Goal: Transaction & Acquisition: Purchase product/service

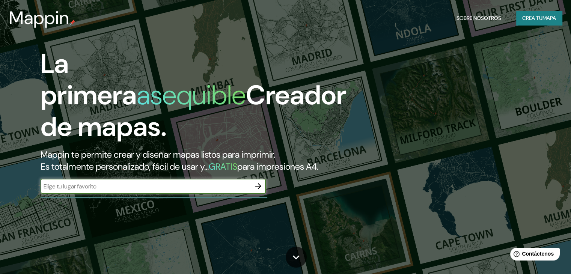
click at [198, 191] on input "text" at bounding box center [146, 186] width 210 height 9
type input "huanuco"
click at [257, 191] on icon "button" at bounding box center [258, 186] width 9 height 9
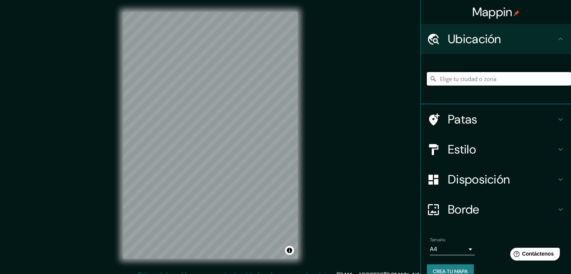
click at [470, 80] on input "Elige tu ciudad o zona" at bounding box center [499, 79] width 144 height 14
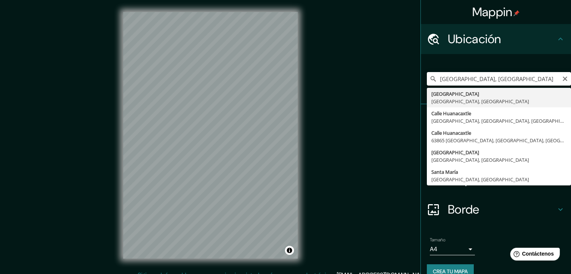
type input "[GEOGRAPHIC_DATA], [GEOGRAPHIC_DATA], [GEOGRAPHIC_DATA]"
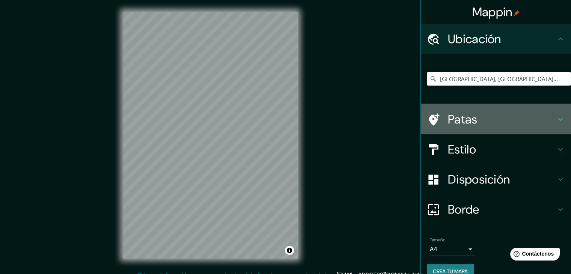
click at [556, 121] on icon at bounding box center [560, 119] width 9 height 9
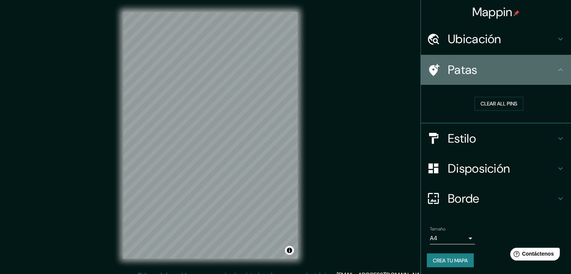
click at [552, 76] on div "Patas" at bounding box center [496, 70] width 150 height 30
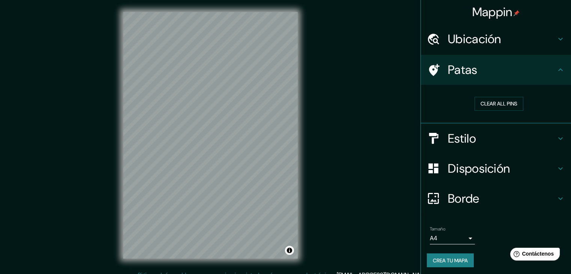
click at [553, 83] on div "Patas" at bounding box center [496, 70] width 150 height 30
click at [556, 139] on icon at bounding box center [560, 138] width 9 height 9
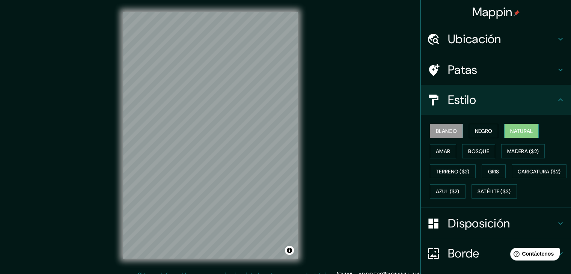
click at [515, 128] on font "Natural" at bounding box center [521, 131] width 23 height 7
click at [444, 128] on font "Blanco" at bounding box center [446, 131] width 21 height 7
click at [483, 151] on font "Bosque" at bounding box center [478, 151] width 21 height 7
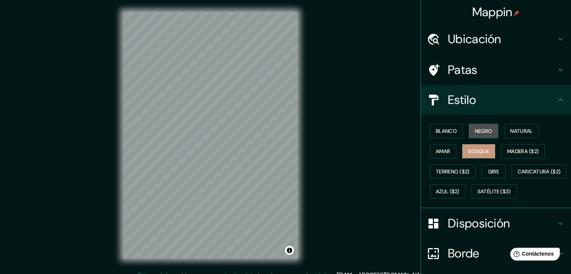
click at [485, 125] on button "Negro" at bounding box center [484, 131] width 30 height 14
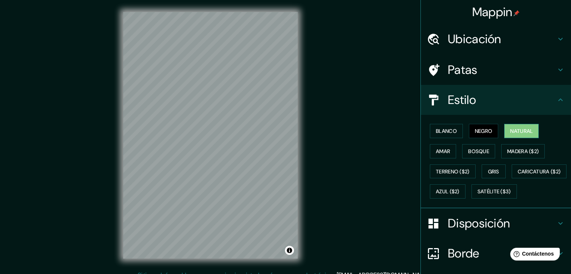
click at [512, 127] on font "Natural" at bounding box center [521, 131] width 23 height 10
click at [443, 151] on font "Amar" at bounding box center [443, 151] width 14 height 7
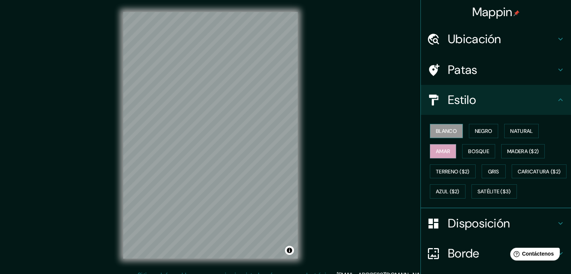
click at [444, 134] on font "Blanco" at bounding box center [446, 131] width 21 height 7
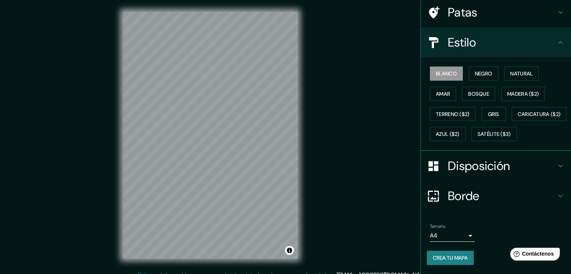
scroll to position [75, 0]
click at [556, 166] on icon at bounding box center [560, 166] width 9 height 9
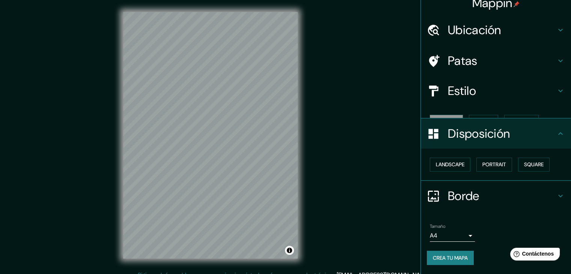
scroll to position [0, 0]
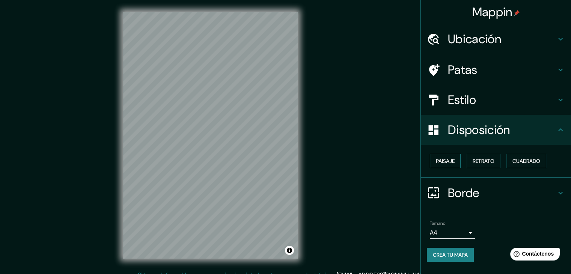
click at [446, 163] on font "Paisaje" at bounding box center [445, 161] width 19 height 7
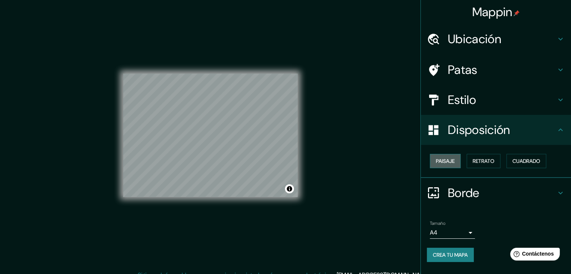
click at [448, 161] on font "Paisaje" at bounding box center [445, 161] width 19 height 7
click at [488, 166] on button "Retrato" at bounding box center [484, 161] width 34 height 14
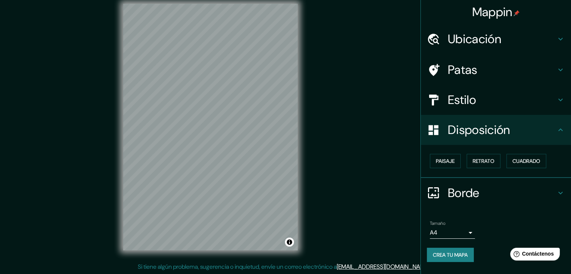
scroll to position [9, 0]
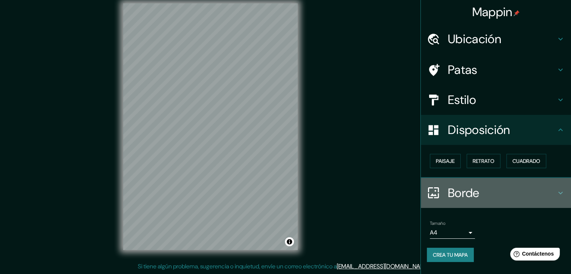
click at [517, 191] on h4 "Borde" at bounding box center [502, 193] width 108 height 15
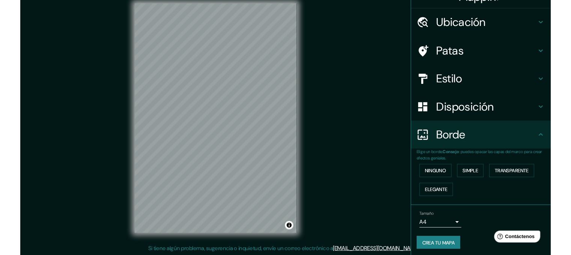
scroll to position [17, 0]
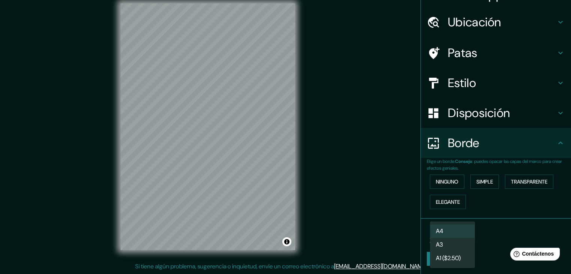
click at [463, 236] on body "Mappin Ubicación [GEOGRAPHIC_DATA], [GEOGRAPHIC_DATA], [GEOGRAPHIC_DATA] [GEOGR…" at bounding box center [285, 128] width 571 height 274
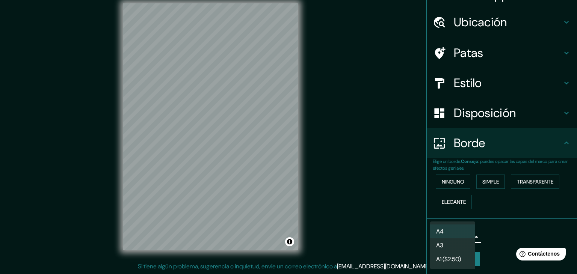
click at [463, 247] on li "A3" at bounding box center [452, 246] width 45 height 14
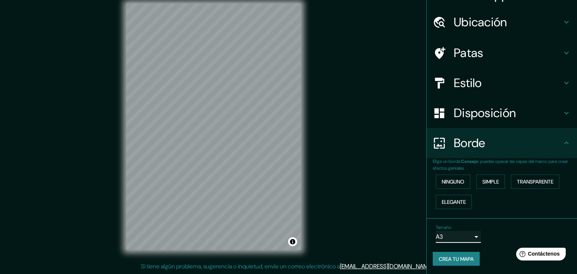
type input "a4"
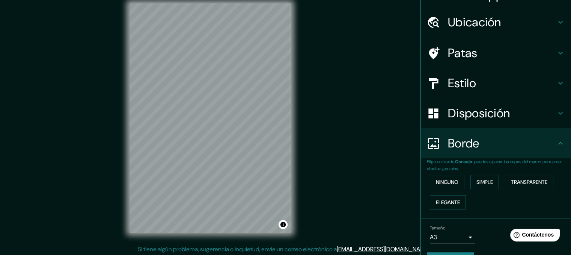
click at [507, 79] on h4 "Estilo" at bounding box center [502, 83] width 108 height 15
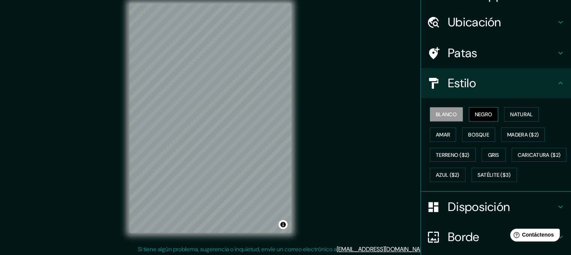
click at [475, 117] on font "Negro" at bounding box center [484, 114] width 18 height 10
click at [527, 112] on font "Natural" at bounding box center [521, 114] width 23 height 7
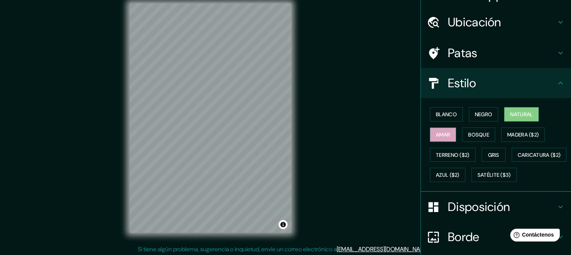
click at [442, 137] on font "Amar" at bounding box center [443, 134] width 14 height 7
click at [478, 134] on font "Bosque" at bounding box center [478, 134] width 21 height 7
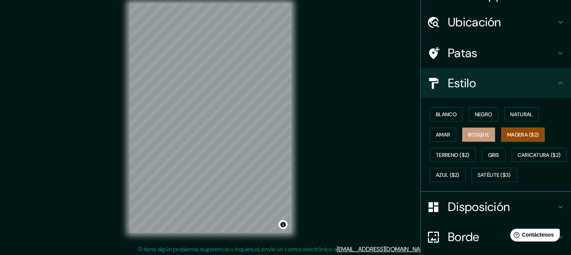
click at [515, 134] on font "Madera ($2)" at bounding box center [523, 134] width 32 height 7
click at [450, 152] on font "Terreno ($2)" at bounding box center [453, 154] width 34 height 7
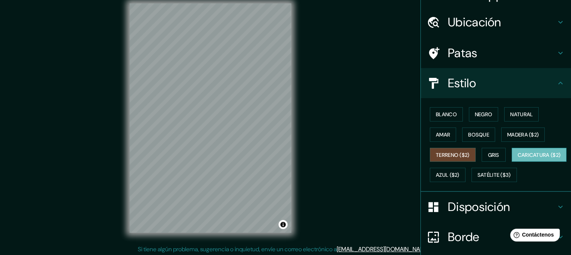
click at [518, 158] on font "Caricatura ($2)" at bounding box center [539, 154] width 43 height 7
click at [460, 174] on font "Azul ($2)" at bounding box center [448, 175] width 24 height 7
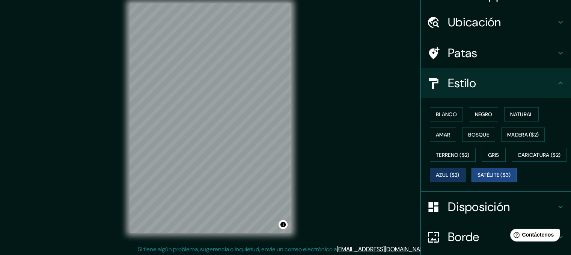
click at [478, 178] on font "Satélite ($3)" at bounding box center [494, 175] width 33 height 7
click at [471, 107] on button "Negro" at bounding box center [484, 114] width 30 height 14
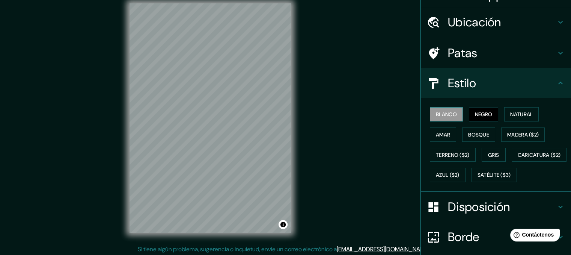
click at [445, 111] on font "Blanco" at bounding box center [446, 114] width 21 height 7
click at [517, 116] on font "Natural" at bounding box center [521, 114] width 23 height 7
click at [451, 115] on font "Blanco" at bounding box center [446, 114] width 21 height 7
click at [469, 113] on button "Negro" at bounding box center [484, 114] width 30 height 14
click at [480, 23] on font "Ubicación" at bounding box center [474, 22] width 53 height 16
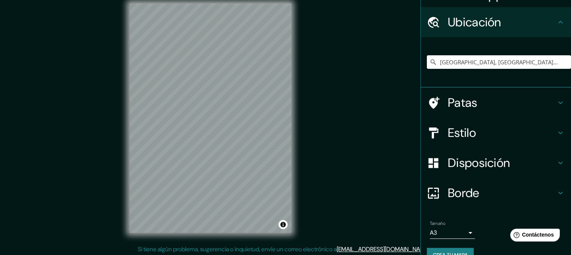
click at [502, 109] on h4 "Patas" at bounding box center [502, 102] width 108 height 15
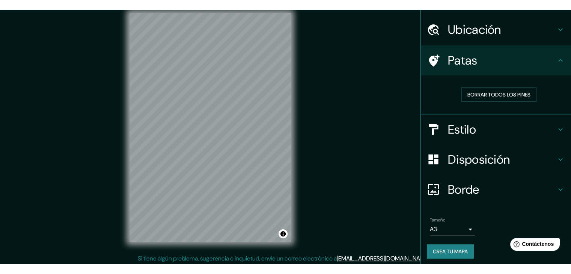
scroll to position [21, 0]
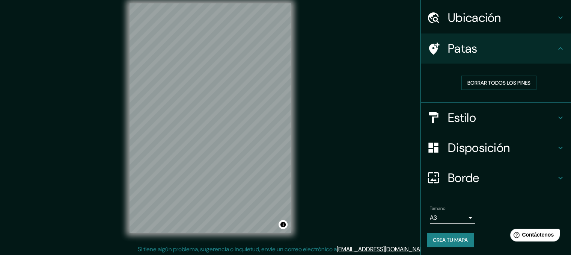
click at [462, 216] on body "Mappin Ubicación [GEOGRAPHIC_DATA], [GEOGRAPHIC_DATA], [GEOGRAPHIC_DATA] [GEOGR…" at bounding box center [285, 118] width 571 height 255
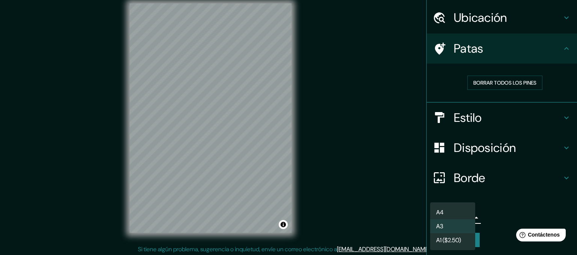
click at [509, 198] on div at bounding box center [288, 127] width 577 height 255
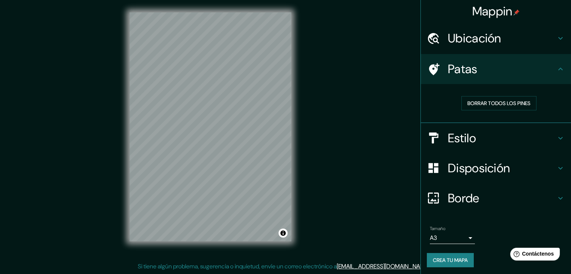
scroll to position [0, 0]
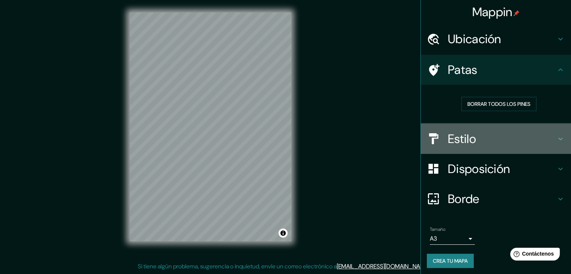
click at [498, 139] on h4 "Estilo" at bounding box center [502, 138] width 108 height 15
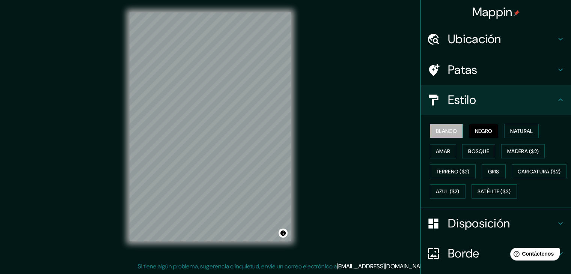
click at [451, 132] on font "Blanco" at bounding box center [446, 131] width 21 height 7
click at [512, 131] on font "Natural" at bounding box center [521, 131] width 23 height 7
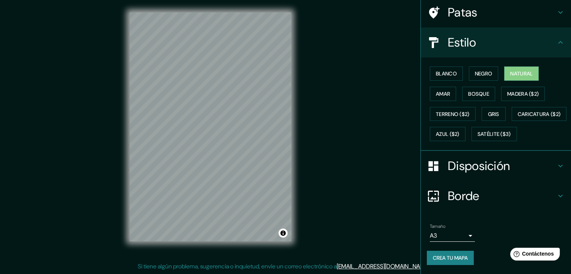
scroll to position [76, 0]
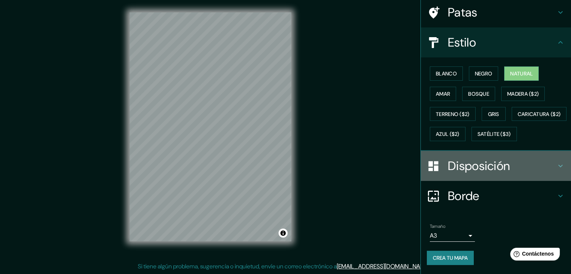
click at [484, 171] on font "Disposición" at bounding box center [479, 166] width 62 height 16
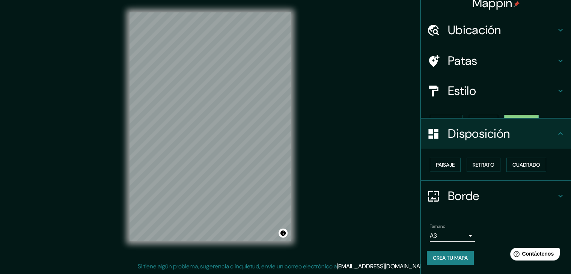
scroll to position [0, 0]
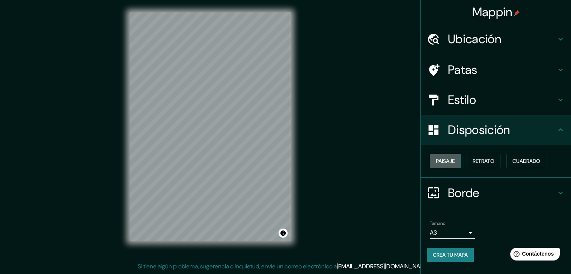
click at [455, 162] on font "Paisaje" at bounding box center [445, 161] width 19 height 7
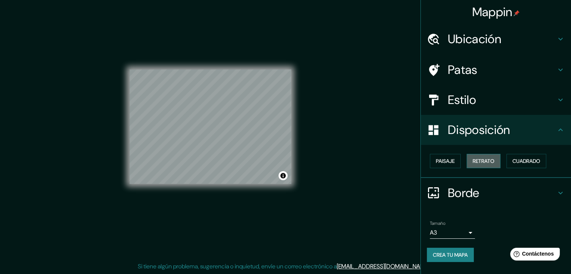
click at [480, 156] on font "Retrato" at bounding box center [484, 161] width 22 height 10
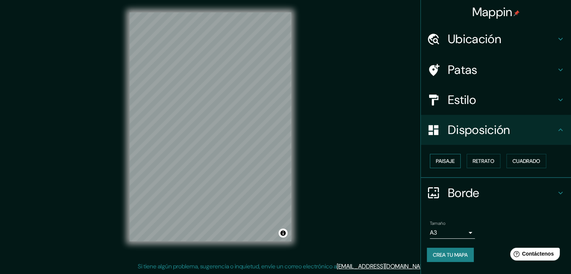
click at [453, 160] on font "Paisaje" at bounding box center [445, 161] width 19 height 7
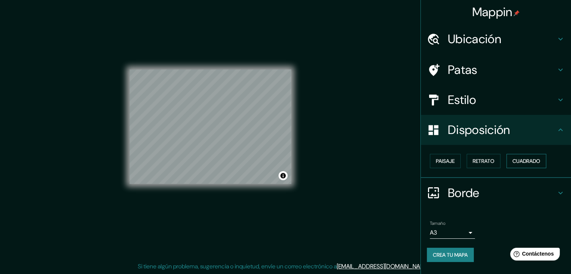
click at [530, 160] on font "Cuadrado" at bounding box center [527, 161] width 28 height 7
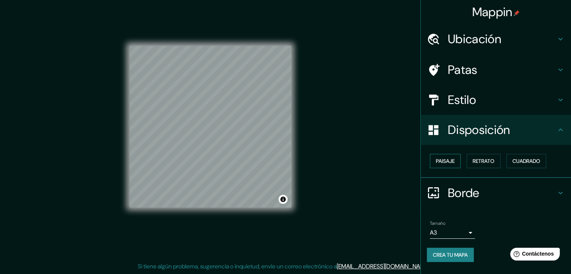
click at [456, 163] on button "Paisaje" at bounding box center [445, 161] width 31 height 14
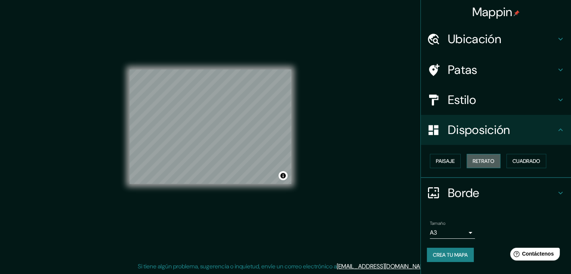
drag, startPoint x: 497, startPoint y: 154, endPoint x: 493, endPoint y: 158, distance: 5.3
click at [496, 156] on button "Retrato" at bounding box center [484, 161] width 34 height 14
